Goal: Find specific page/section: Find specific page/section

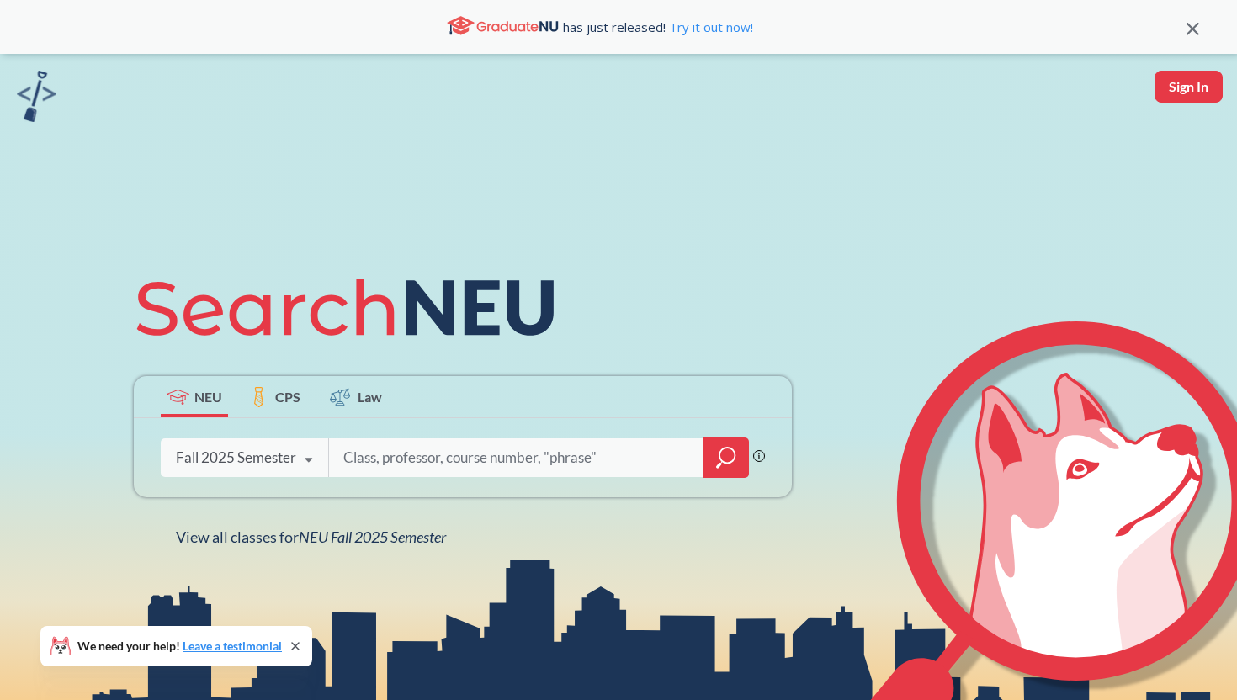
click at [367, 452] on input "search" at bounding box center [517, 457] width 350 height 35
type input "ENGW3304"
click at [746, 467] on div at bounding box center [725, 457] width 45 height 40
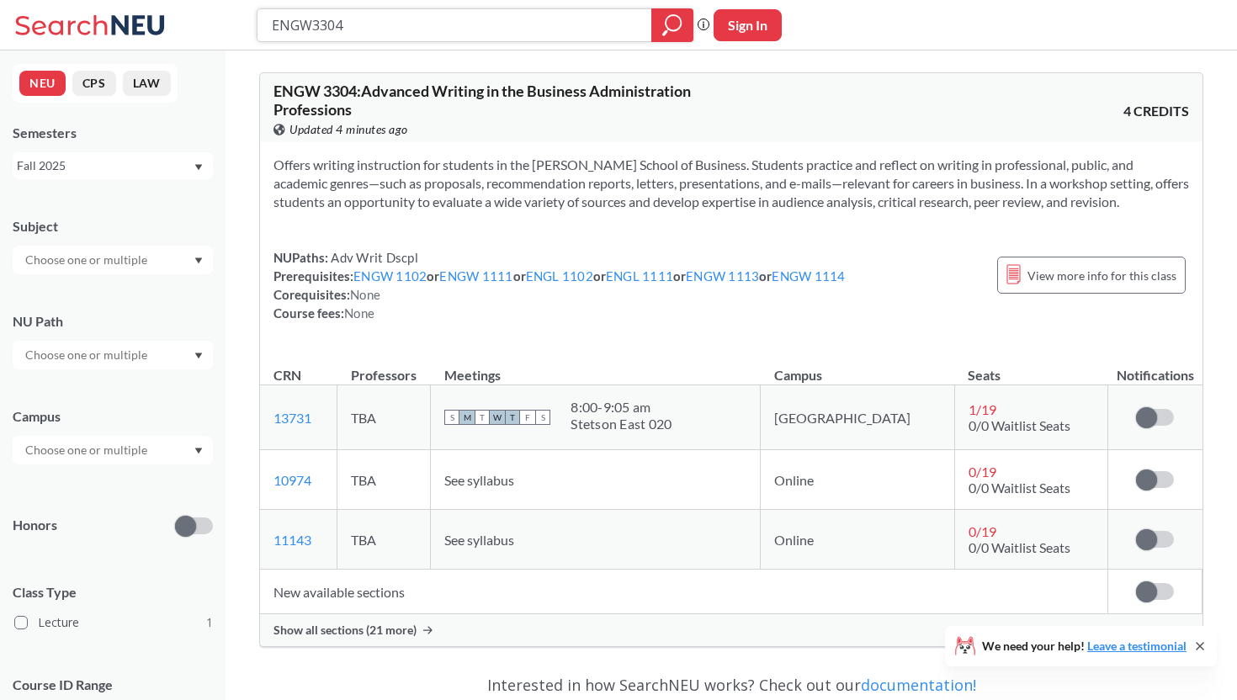
drag, startPoint x: 536, startPoint y: 32, endPoint x: 252, endPoint y: 19, distance: 283.8
click at [252, 19] on div "ENGW3304 Phrase search guarantees the exact search appears in the results. Ex. …" at bounding box center [618, 25] width 1237 height 50
paste input "STRT4501"
type input "STRT4501"
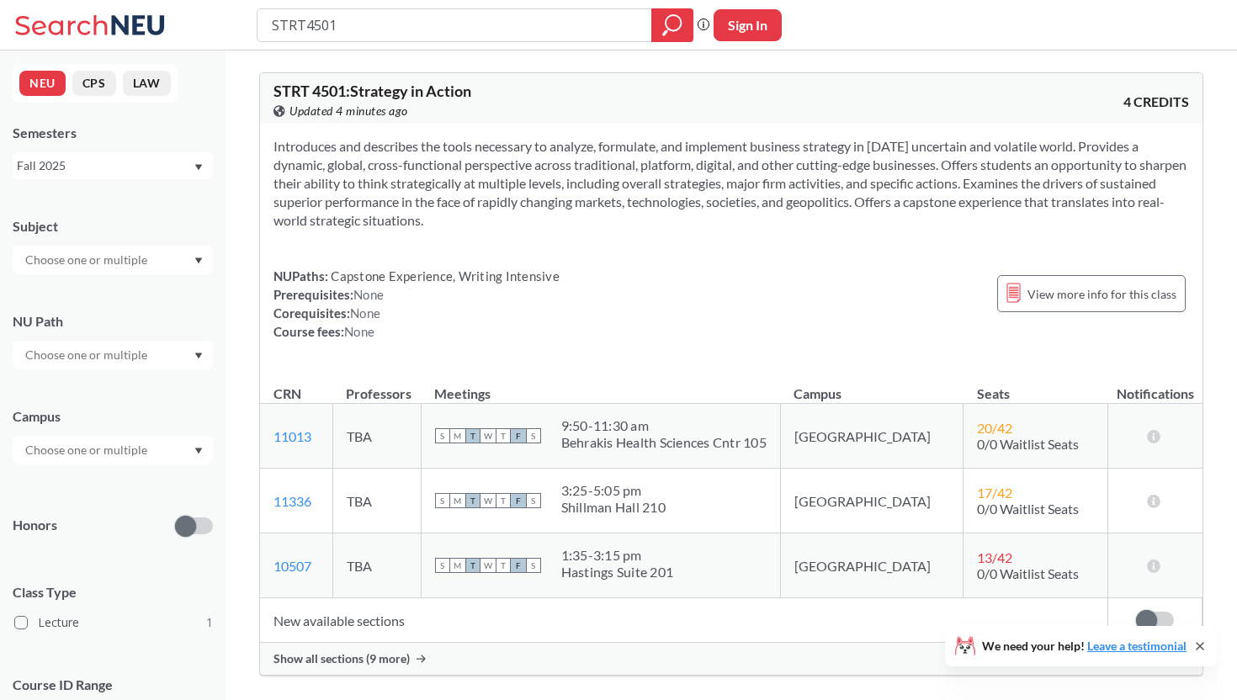
scroll to position [77, 0]
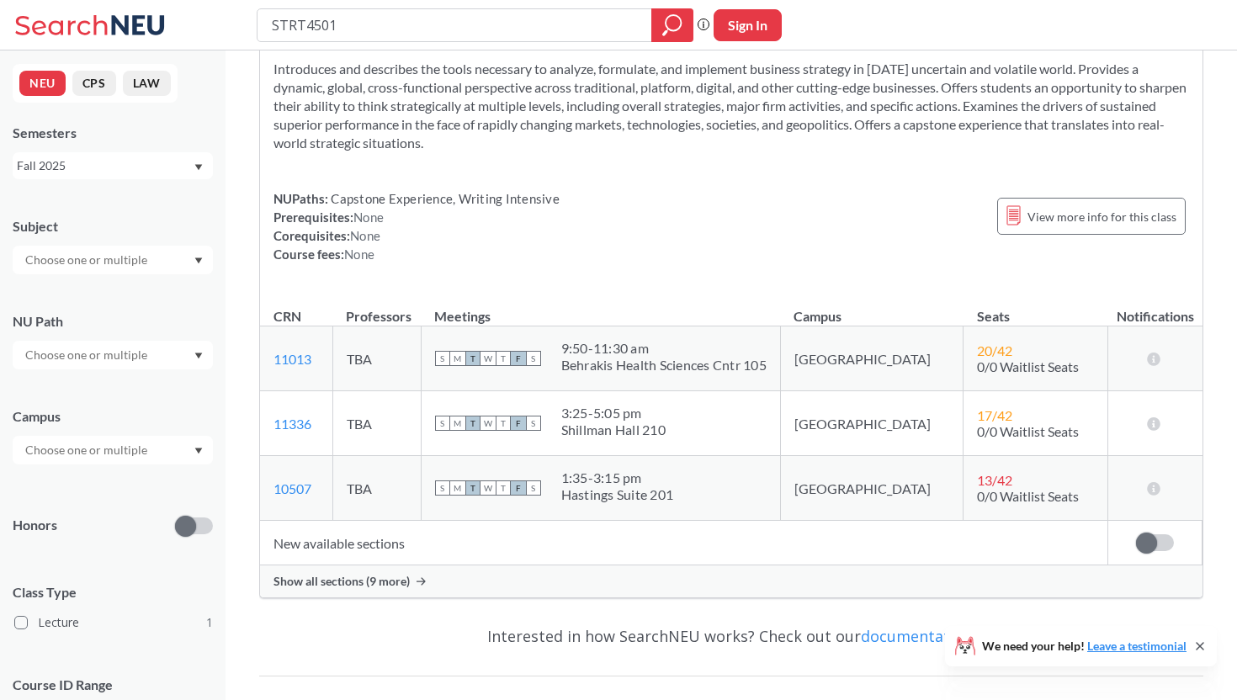
click at [383, 586] on span "Show all sections (9 more)" at bounding box center [341, 581] width 136 height 15
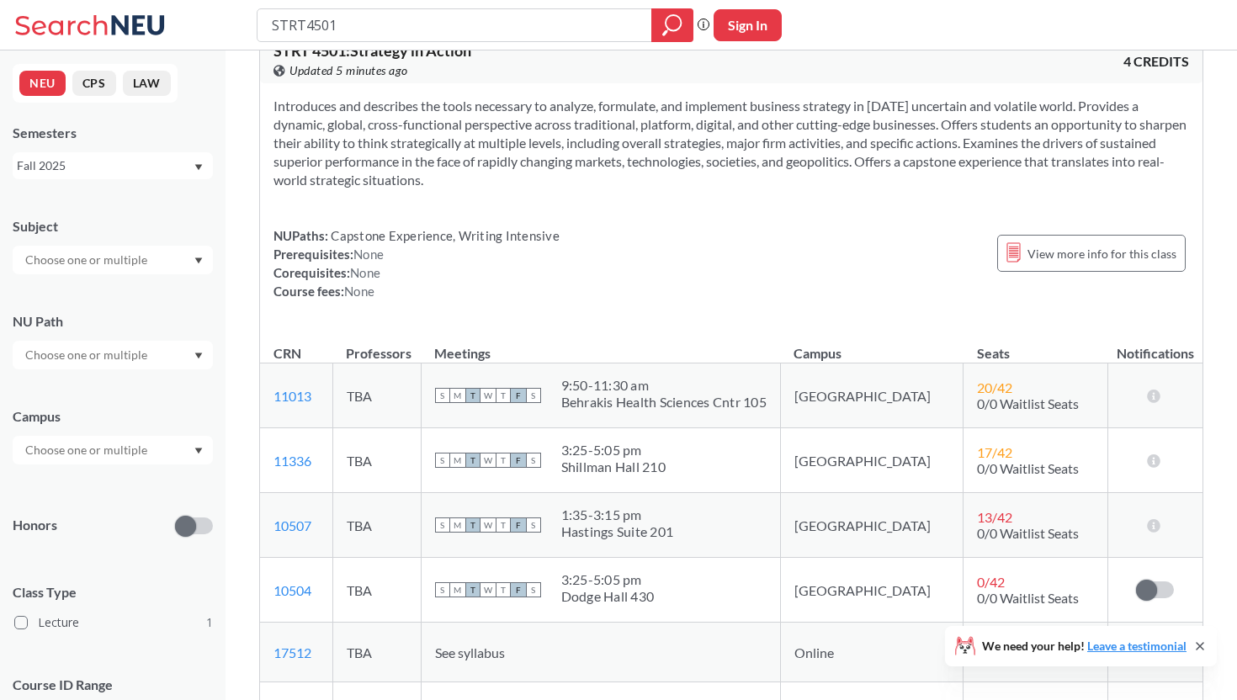
scroll to position [0, 0]
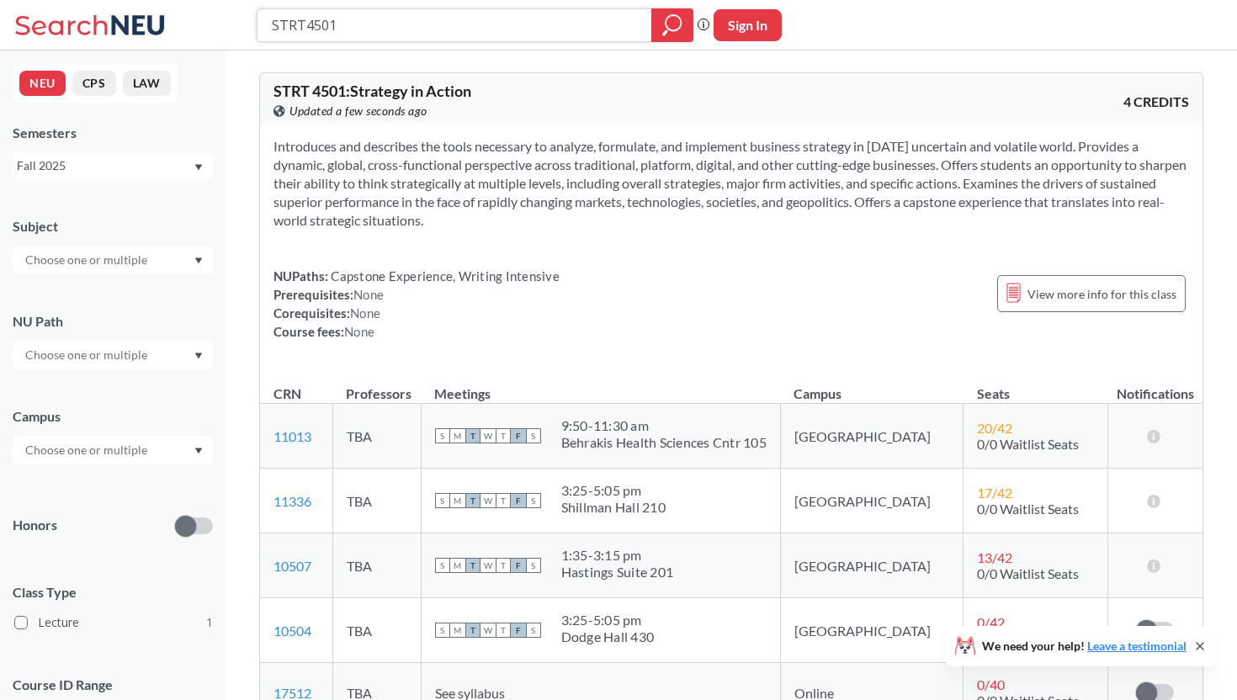
drag, startPoint x: 627, startPoint y: 24, endPoint x: 222, endPoint y: 25, distance: 404.7
click at [222, 25] on div "STRT4501 Phrase search guarantees the exact search appears in the results. Ex. …" at bounding box center [618, 25] width 1237 height 50
paste input "ORGB32"
type input "ORGB3201"
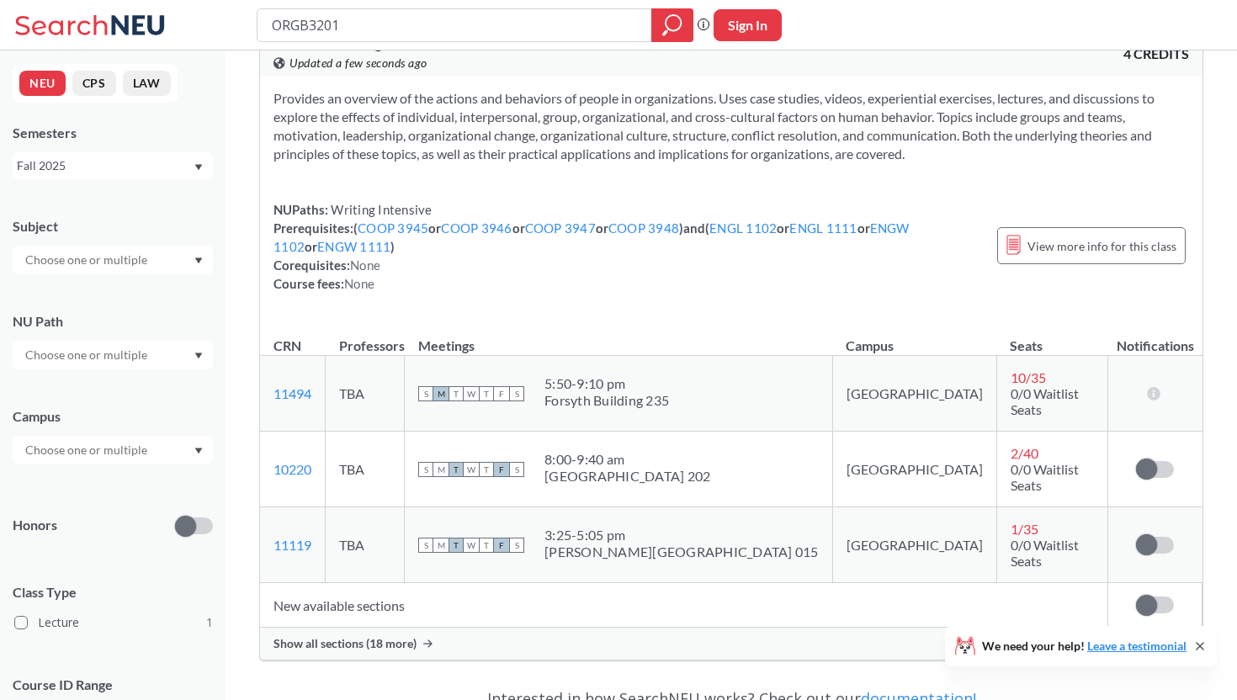
scroll to position [57, 0]
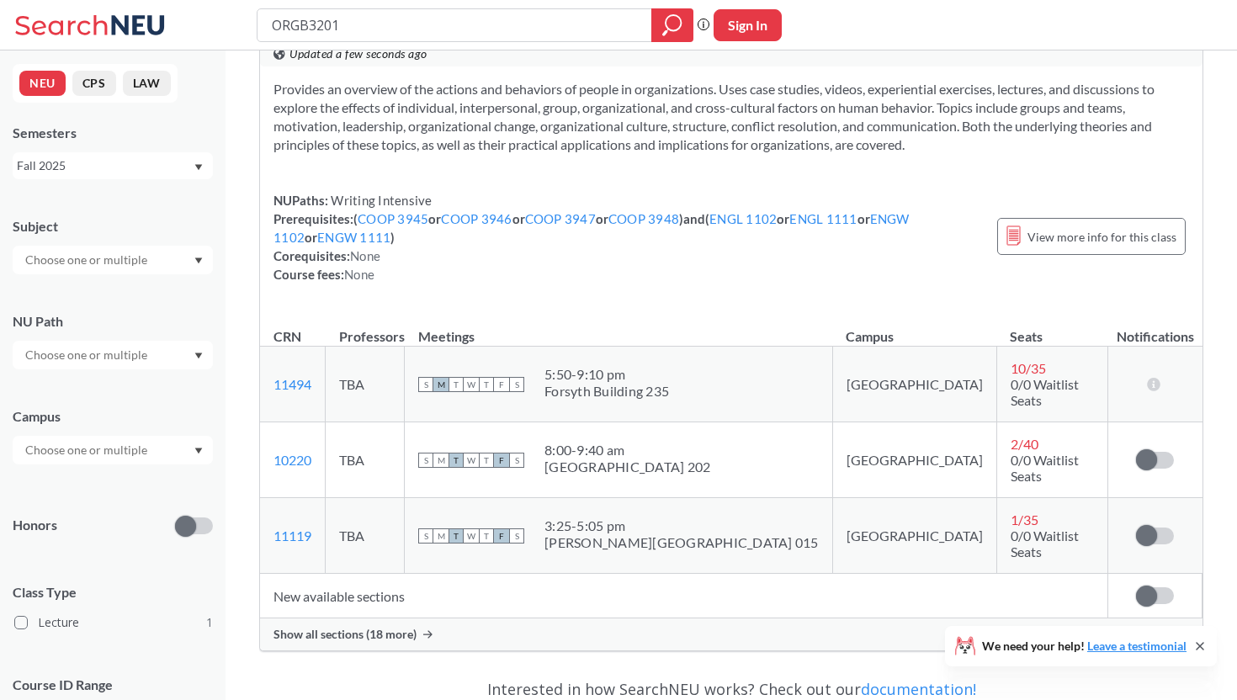
click at [420, 618] on div "Show all sections (18 more)" at bounding box center [731, 634] width 942 height 32
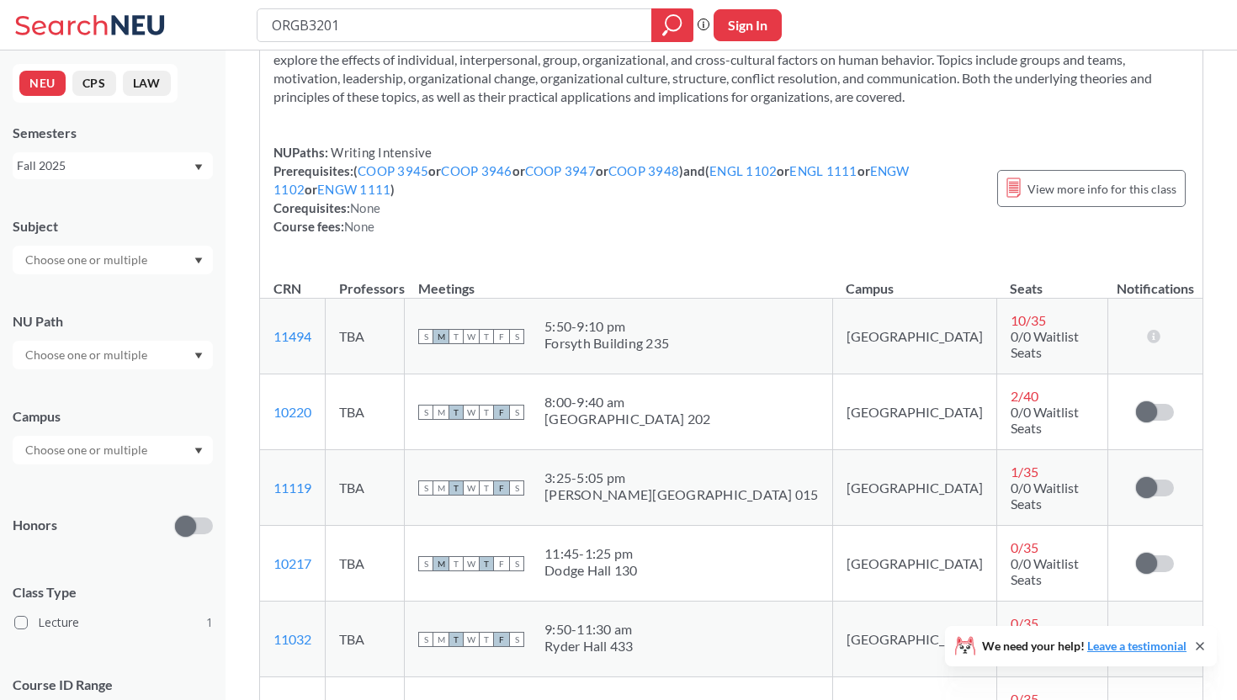
scroll to position [89, 0]
